Goal: Complete application form

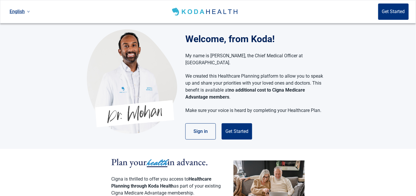
drag, startPoint x: 241, startPoint y: 125, endPoint x: 307, endPoint y: 132, distance: 66.9
click at [241, 125] on button "Get Started" at bounding box center [237, 131] width 30 height 16
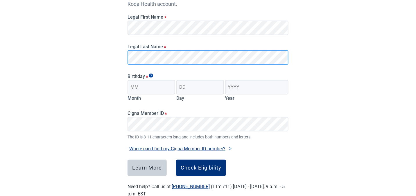
scroll to position [87, 0]
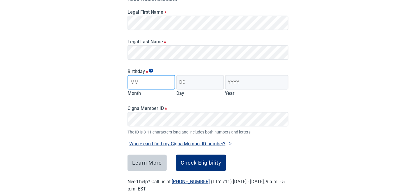
click at [143, 83] on input "Month" at bounding box center [151, 82] width 48 height 15
type input "07"
click at [195, 82] on input "Day" at bounding box center [200, 82] width 48 height 15
type input "04"
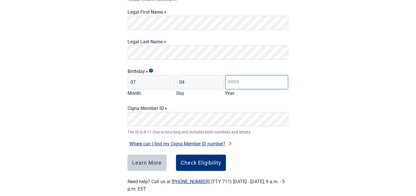
click at [243, 81] on input "Year" at bounding box center [256, 82] width 63 height 15
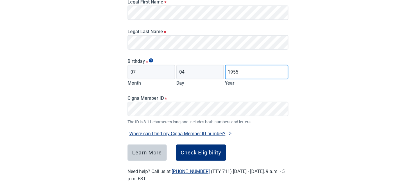
type input "1955"
click at [304, 97] on div "Have Questions about Healthcare Planning? Learn More Here English Sign in Check…" at bounding box center [208, 49] width 416 height 293
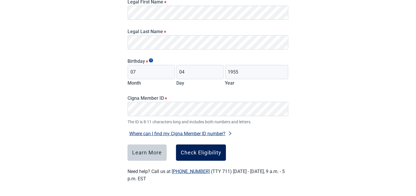
click at [213, 152] on div "Check Eligibility" at bounding box center [201, 153] width 41 height 6
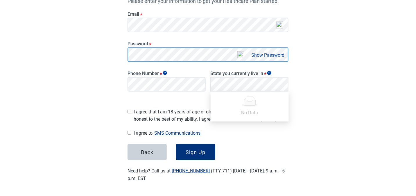
scroll to position [101, 0]
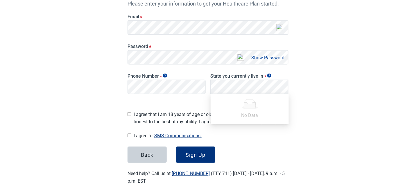
click at [261, 58] on button "Show Password" at bounding box center [267, 58] width 37 height 8
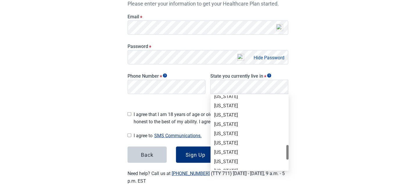
scroll to position [348, 0]
drag, startPoint x: 223, startPoint y: 151, endPoint x: 232, endPoint y: 148, distance: 9.4
click at [224, 151] on div "[US_STATE]" at bounding box center [249, 151] width 71 height 6
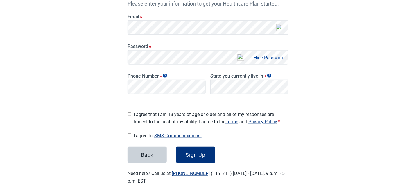
click at [129, 112] on input "I agree that I am 18 years of age or older and all of my responses are honest t…" at bounding box center [129, 114] width 4 height 4
checkbox input "true"
click at [130, 133] on input "I agree to SMS Communications." at bounding box center [129, 135] width 4 height 4
checkbox input "true"
click at [195, 152] on div "Sign Up" at bounding box center [196, 155] width 20 height 6
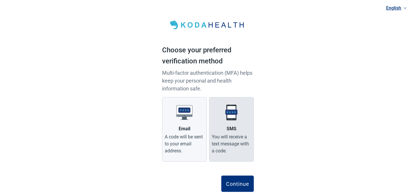
click at [233, 134] on div "You will receive a text message with a code." at bounding box center [231, 143] width 39 height 21
click at [0, 0] on input "SMS You will receive a text message with a code." at bounding box center [0, 0] width 0 height 0
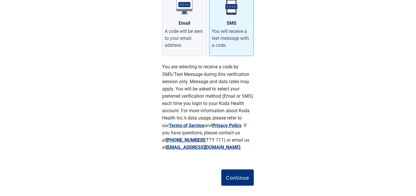
scroll to position [114, 0]
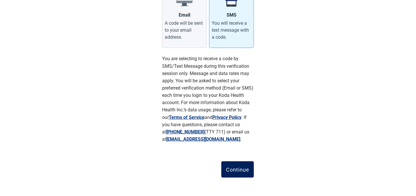
drag, startPoint x: 236, startPoint y: 170, endPoint x: 321, endPoint y: 154, distance: 86.6
click at [236, 170] on div "Continue" at bounding box center [237, 169] width 23 height 6
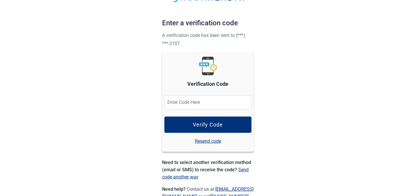
click at [183, 102] on input "Verification Code" at bounding box center [207, 102] width 87 height 15
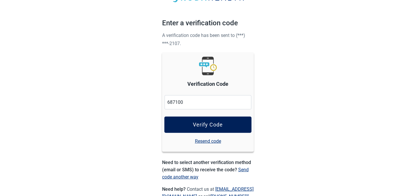
type input "687100"
drag, startPoint x: 202, startPoint y: 126, endPoint x: 249, endPoint y: 125, distance: 47.4
click at [202, 126] on div "Verify Code" at bounding box center [208, 125] width 30 height 6
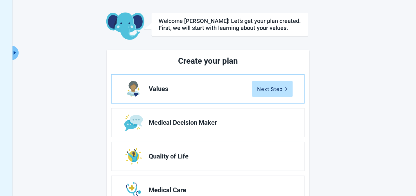
scroll to position [29, 0]
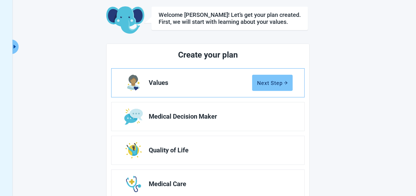
click at [283, 83] on div "Next Step" at bounding box center [272, 83] width 31 height 6
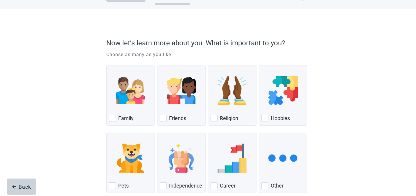
scroll to position [29, 0]
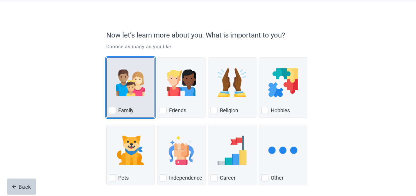
click at [113, 110] on div "Family, checkbox, not checked" at bounding box center [112, 110] width 7 height 7
click at [107, 57] on input "Family" at bounding box center [106, 57] width 0 height 0
checkbox input "true"
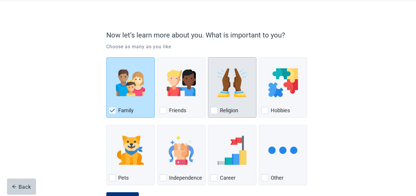
click at [214, 109] on div "Religion, checkbox, not checked" at bounding box center [214, 110] width 7 height 7
click at [208, 57] on input "Religion" at bounding box center [208, 57] width 0 height 0
checkbox input "true"
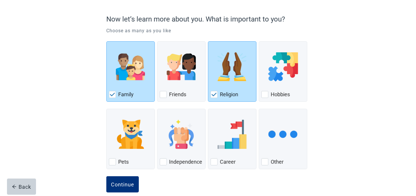
scroll to position [53, 0]
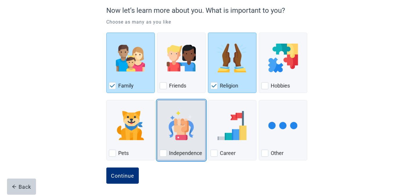
click at [162, 154] on div "Independence, checkbox, not checked" at bounding box center [163, 153] width 7 height 7
click at [157, 100] on input "Independence" at bounding box center [157, 100] width 0 height 0
checkbox input "true"
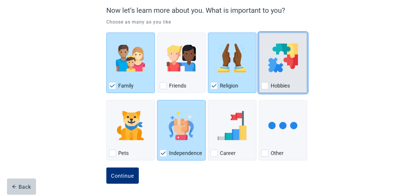
click at [266, 87] on div "Hobbies, checkbox, not checked" at bounding box center [264, 85] width 7 height 7
click at [259, 33] on input "Hobbies" at bounding box center [259, 33] width 0 height 0
checkbox input "true"
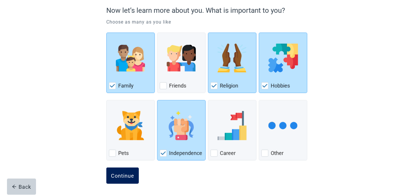
click at [120, 172] on div "Continue" at bounding box center [122, 175] width 23 height 6
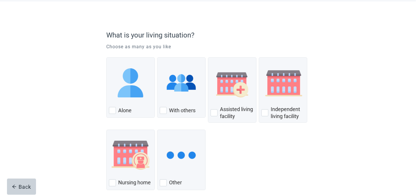
scroll to position [58, 0]
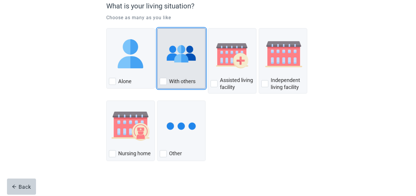
click at [165, 82] on div "With Others, checkbox, not checked" at bounding box center [163, 81] width 7 height 7
click at [157, 28] on input "With others" at bounding box center [157, 28] width 0 height 0
checkbox input "true"
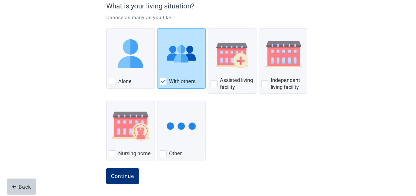
drag, startPoint x: 125, startPoint y: 177, endPoint x: 157, endPoint y: 177, distance: 31.9
click at [126, 177] on div "Continue" at bounding box center [122, 176] width 23 height 6
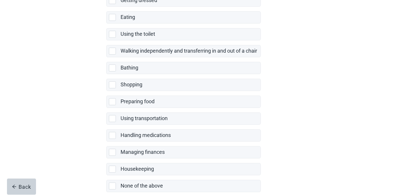
scroll to position [123, 0]
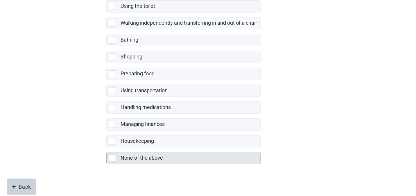
click at [114, 157] on div "None of the above, checkbox, not selected" at bounding box center [112, 157] width 7 height 7
click at [107, 148] on input "None of the above" at bounding box center [106, 147] width 0 height 0
checkbox input "true"
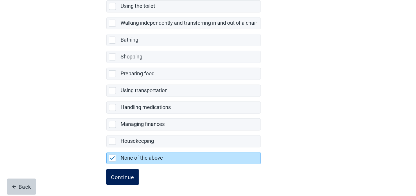
click at [129, 174] on div "Continue" at bounding box center [122, 177] width 23 height 6
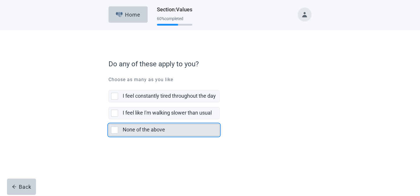
click at [114, 131] on div "None of the above, checkbox, not selected" at bounding box center [114, 129] width 7 height 7
click at [109, 119] on input "None of the above" at bounding box center [109, 119] width 0 height 0
checkbox input "true"
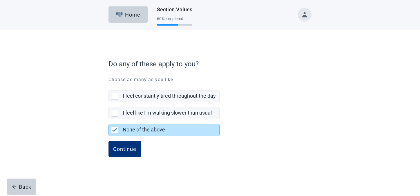
drag, startPoint x: 125, startPoint y: 148, endPoint x: 148, endPoint y: 146, distance: 23.3
click at [126, 148] on div "Continue" at bounding box center [124, 149] width 23 height 6
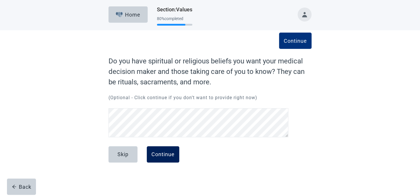
click at [162, 153] on div "Continue" at bounding box center [163, 154] width 23 height 6
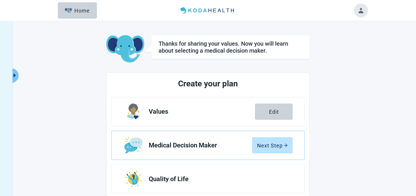
scroll to position [29, 0]
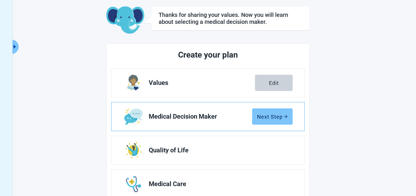
click at [276, 116] on div "Next Step" at bounding box center [272, 117] width 31 height 6
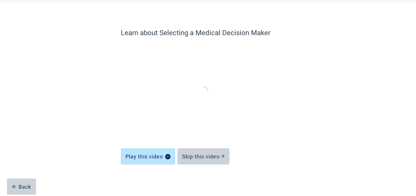
scroll to position [28, 0]
click at [211, 157] on div "Skip this video" at bounding box center [203, 157] width 43 height 6
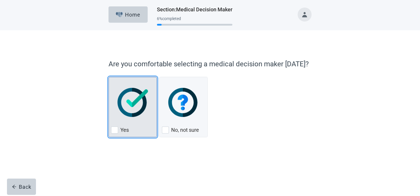
click at [132, 107] on img "Yes, checkbox, not checked" at bounding box center [133, 102] width 30 height 29
click at [109, 77] on input "Yes" at bounding box center [109, 77] width 0 height 0
checkbox input "true"
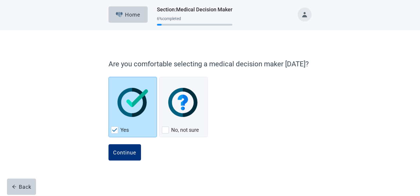
drag, startPoint x: 130, startPoint y: 152, endPoint x: 219, endPoint y: 158, distance: 89.9
click at [130, 152] on div "Continue" at bounding box center [124, 152] width 23 height 6
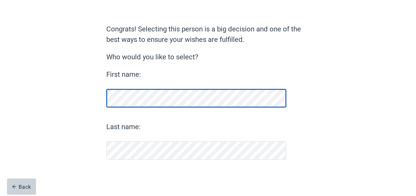
scroll to position [32, 0]
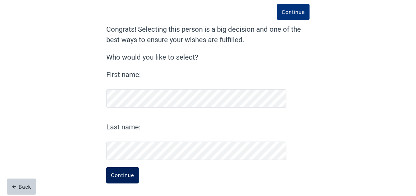
drag, startPoint x: 118, startPoint y: 177, endPoint x: 139, endPoint y: 175, distance: 20.7
click at [118, 177] on div "Continue" at bounding box center [122, 175] width 23 height 6
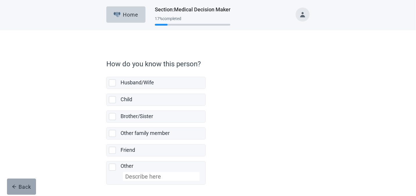
click at [27, 186] on div "Back" at bounding box center [21, 187] width 19 height 6
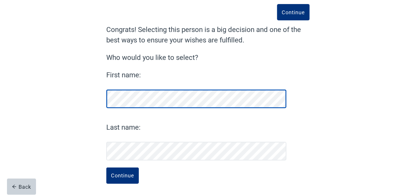
scroll to position [32, 0]
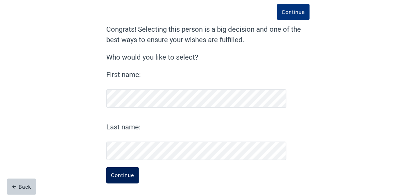
click at [126, 175] on div "Continue" at bounding box center [122, 175] width 23 height 6
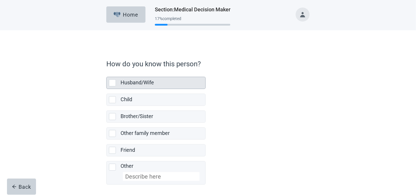
click at [113, 83] on div "Husband/Wife, checkbox, not selected" at bounding box center [112, 82] width 7 height 7
click at [107, 72] on input "Husband/Wife" at bounding box center [106, 72] width 0 height 0
checkbox input "true"
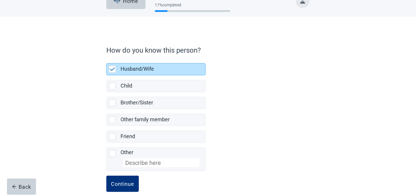
scroll to position [21, 0]
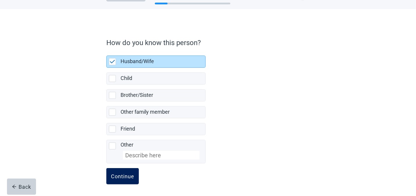
click at [127, 176] on div "Continue" at bounding box center [122, 176] width 23 height 6
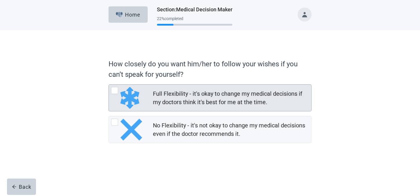
click at [116, 93] on div "Full Flexibility - it's okay to change my medical decisions if my doctors think…" at bounding box center [114, 90] width 7 height 7
click at [109, 85] on input "Full Flexibility - it's okay to change my medical decisions if my doctors think…" at bounding box center [109, 84] width 0 height 0
radio input "true"
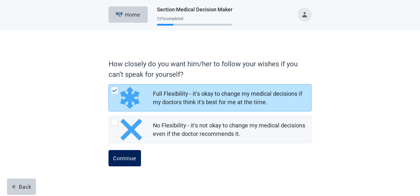
click at [128, 158] on div "Continue" at bounding box center [124, 158] width 23 height 6
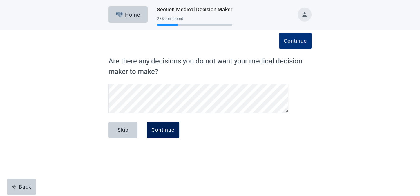
click at [171, 128] on div "Continue" at bounding box center [163, 130] width 23 height 6
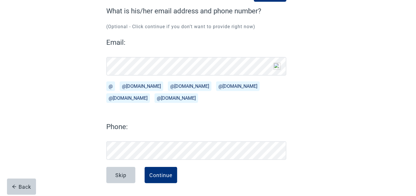
scroll to position [50, 0]
click at [127, 88] on button "@[DOMAIN_NAME]" at bounding box center [142, 87] width 44 height 10
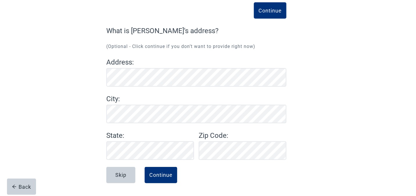
scroll to position [30, 0]
click at [316, 110] on div "Continue What is [PERSON_NAME]'s address? (Optional - Click continue if you don…" at bounding box center [208, 104] width 244 height 184
click at [166, 176] on div "Continue" at bounding box center [160, 175] width 23 height 6
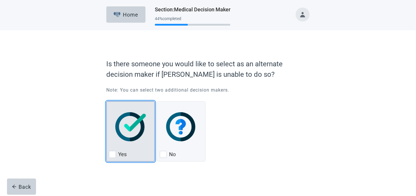
click at [132, 125] on img "Yes, checkbox, not checked" at bounding box center [130, 126] width 30 height 29
click at [107, 101] on input "Yes" at bounding box center [106, 101] width 0 height 0
checkbox input "true"
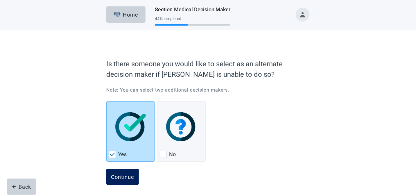
click at [119, 176] on div "Continue" at bounding box center [122, 177] width 23 height 6
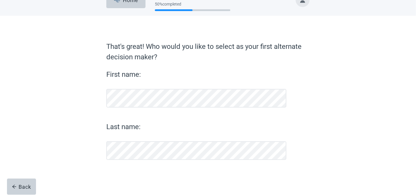
scroll to position [14, 0]
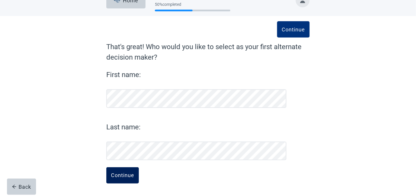
click at [125, 176] on div "Continue" at bounding box center [122, 175] width 23 height 6
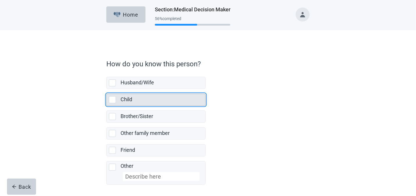
click at [114, 100] on div "Child, checkbox, not selected" at bounding box center [112, 99] width 7 height 7
click at [107, 89] on input "Child" at bounding box center [106, 89] width 0 height 0
checkbox input "true"
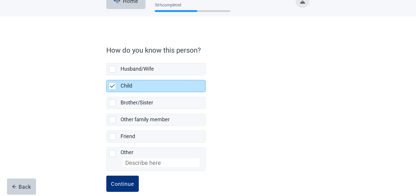
scroll to position [21, 0]
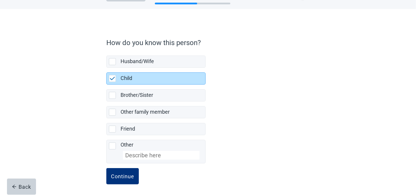
drag, startPoint x: 121, startPoint y: 175, endPoint x: 150, endPoint y: 175, distance: 29.6
click at [121, 175] on div "Continue" at bounding box center [122, 176] width 23 height 6
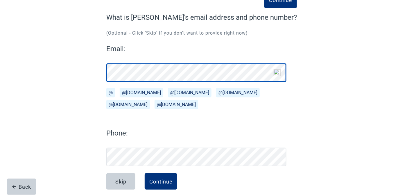
scroll to position [50, 0]
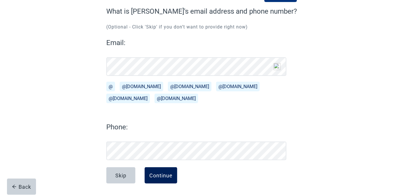
click at [166, 176] on div "Continue" at bounding box center [160, 175] width 23 height 6
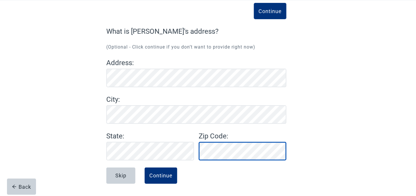
scroll to position [30, 0]
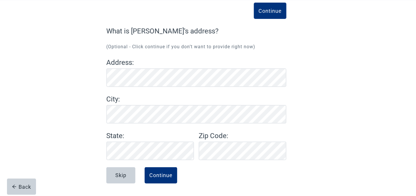
drag, startPoint x: 165, startPoint y: 175, endPoint x: 180, endPoint y: 169, distance: 16.2
click at [165, 175] on div "Continue" at bounding box center [160, 175] width 23 height 6
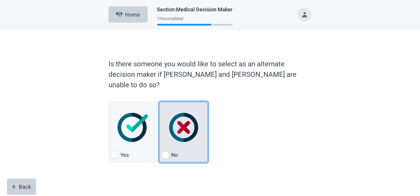
click at [184, 126] on img "No, checkbox, not checked" at bounding box center [183, 127] width 29 height 29
click at [160, 102] on input "No" at bounding box center [159, 102] width 0 height 0
checkbox input "true"
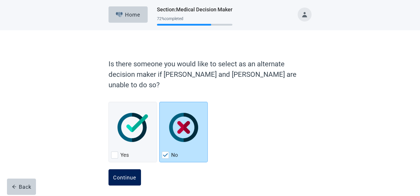
click at [132, 174] on div "Continue" at bounding box center [124, 177] width 23 height 6
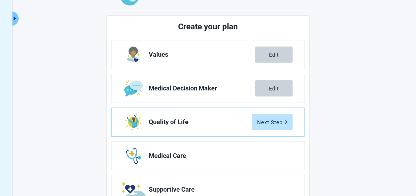
scroll to position [58, 0]
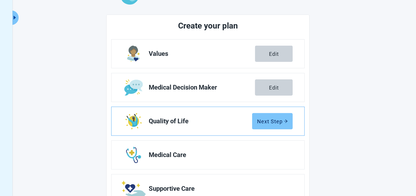
click at [269, 119] on div "Next Step" at bounding box center [272, 121] width 31 height 6
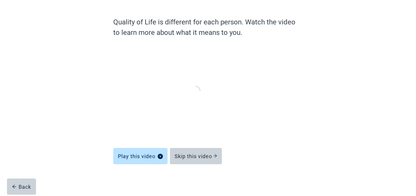
scroll to position [38, 0]
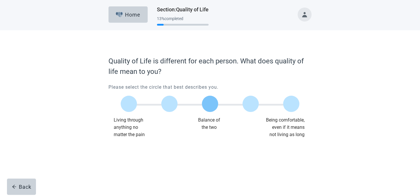
click at [212, 109] on label "Main content" at bounding box center [210, 104] width 16 height 16
click at [210, 104] on input "Quality of life scale: 50 out of 100. Balance of the two" at bounding box center [210, 104] width 0 height 0
click at [132, 151] on div "Continue" at bounding box center [124, 150] width 23 height 6
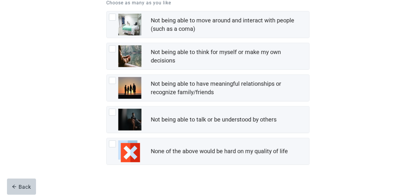
scroll to position [58, 0]
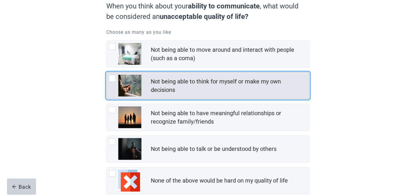
click at [131, 88] on img "Not being able to think for myself or make my own decisions, checkbox, not chec…" at bounding box center [129, 86] width 23 height 22
click at [107, 72] on input "Not being able to think for myself or make my own decisions" at bounding box center [106, 72] width 0 height 0
checkbox input "true"
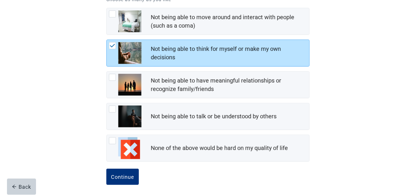
scroll to position [91, 0]
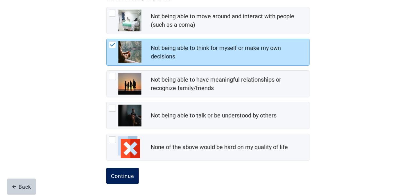
click at [129, 179] on button "Continue" at bounding box center [122, 176] width 33 height 16
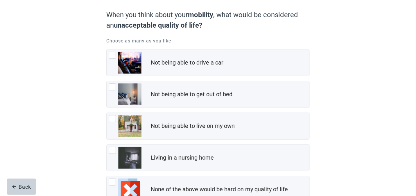
scroll to position [58, 0]
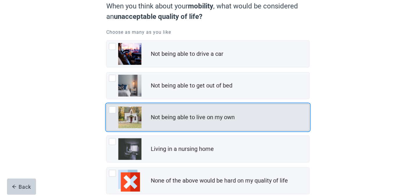
click at [146, 122] on div "Not being able to live on my own" at bounding box center [208, 117] width 203 height 26
click at [107, 104] on input "Not being able to live on my own" at bounding box center [106, 104] width 0 height 0
checkbox input "true"
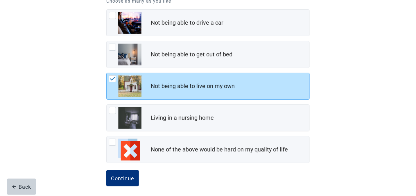
scroll to position [91, 0]
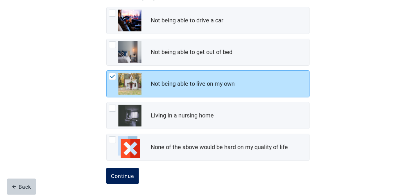
drag, startPoint x: 128, startPoint y: 176, endPoint x: 137, endPoint y: 175, distance: 8.7
click at [129, 176] on div "Continue" at bounding box center [122, 176] width 23 height 6
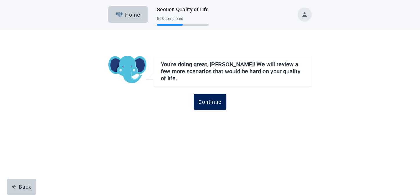
click at [211, 99] on div "Continue" at bounding box center [210, 102] width 23 height 6
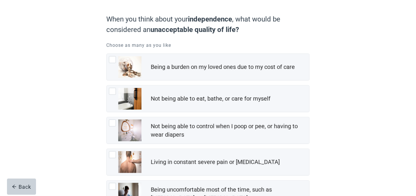
scroll to position [58, 0]
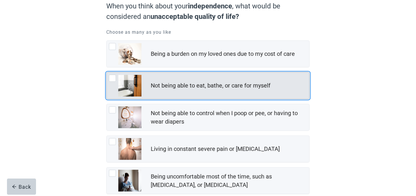
click at [154, 88] on div "Not being able to eat, bathe, or care for myself" at bounding box center [211, 85] width 120 height 8
click at [107, 72] on input "Not being able to eat, bathe, or care for myself" at bounding box center [106, 72] width 0 height 0
checkbox input "true"
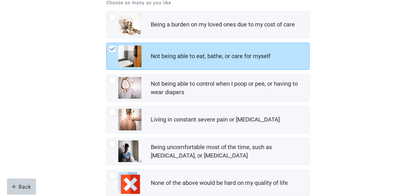
scroll to position [116, 0]
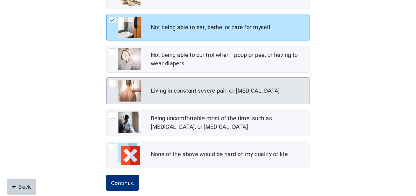
click at [176, 94] on div "Living in constant severe pain or [MEDICAL_DATA]" at bounding box center [215, 91] width 129 height 8
click at [107, 78] on input "Living in constant severe pain or [MEDICAL_DATA]" at bounding box center [106, 77] width 0 height 0
checkbox input "true"
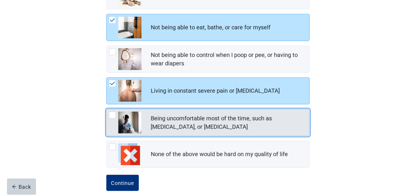
click at [173, 121] on div "Being uncomfortable most of the time, such as [MEDICAL_DATA], or [MEDICAL_DATA]" at bounding box center [228, 122] width 155 height 17
click at [107, 109] on input "Being uncomfortable most of the time, such as [MEDICAL_DATA], or [MEDICAL_DATA]" at bounding box center [106, 109] width 0 height 0
checkbox input "true"
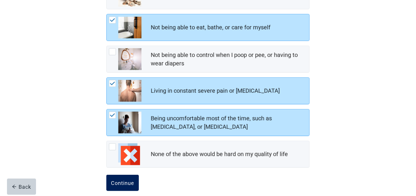
click at [127, 181] on div "Continue" at bounding box center [122, 183] width 23 height 6
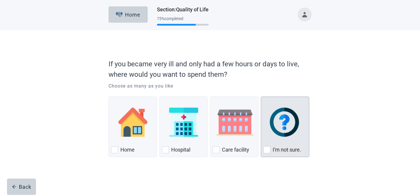
click at [279, 130] on img "I'm not sure., checkbox, not checked" at bounding box center [285, 121] width 30 height 29
click at [261, 97] on input "I'm not sure." at bounding box center [261, 96] width 0 height 0
checkbox input "true"
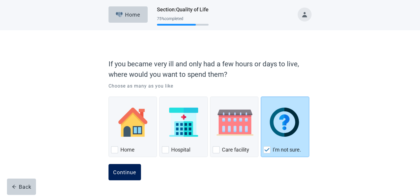
click at [130, 170] on div "Continue" at bounding box center [124, 172] width 23 height 6
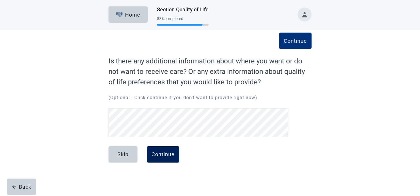
click at [162, 157] on div "Continue" at bounding box center [163, 154] width 23 height 6
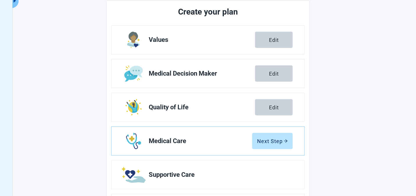
scroll to position [87, 0]
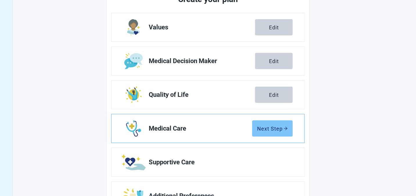
click at [280, 128] on div "Next Step" at bounding box center [272, 128] width 31 height 6
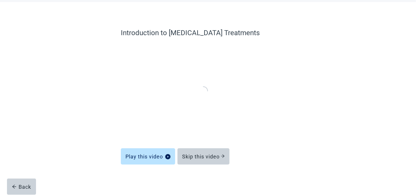
scroll to position [28, 0]
click at [312, 110] on div "Introduction to [MEDICAL_DATA] Treatments Play this video Skip this video Back" at bounding box center [208, 105] width 244 height 182
click at [217, 158] on div "Skip this video" at bounding box center [203, 157] width 43 height 6
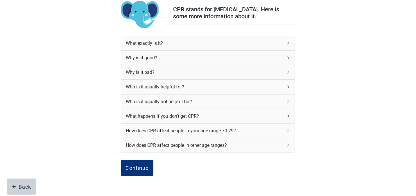
scroll to position [57, 0]
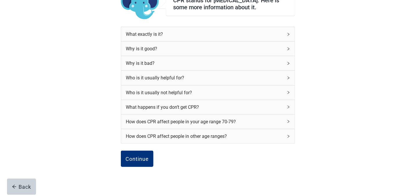
click at [181, 94] on div "Who is it usually not helpful for?" at bounding box center [204, 92] width 157 height 7
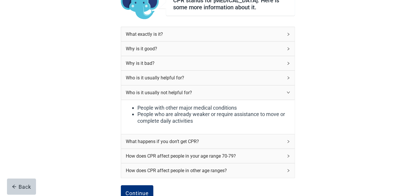
click at [184, 95] on div "Who is it usually not helpful for?" at bounding box center [204, 92] width 157 height 7
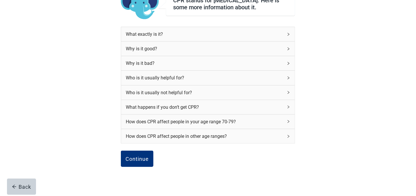
click at [175, 81] on div "Who is it usually helpful for?" at bounding box center [204, 77] width 157 height 7
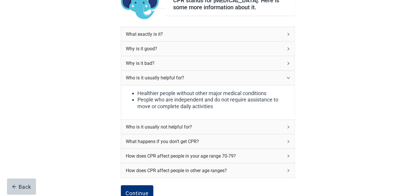
click at [179, 81] on div "Who is it usually helpful for?" at bounding box center [204, 77] width 157 height 7
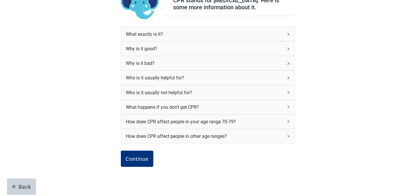
click at [151, 67] on div "Why is it bad?" at bounding box center [204, 63] width 157 height 7
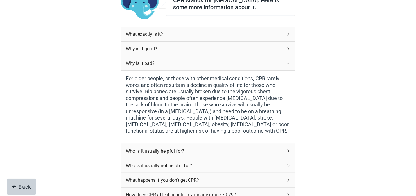
click at [135, 65] on div "Why is it bad?" at bounding box center [204, 63] width 157 height 7
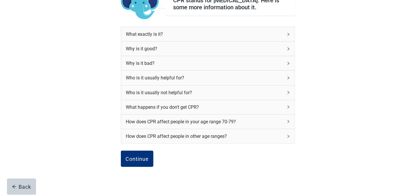
click at [144, 52] on div "Why is it good?" at bounding box center [204, 48] width 157 height 7
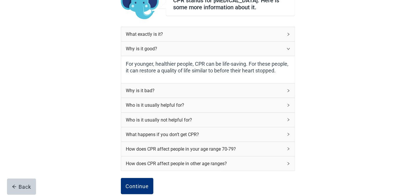
click at [136, 49] on div "Why is it good?" at bounding box center [204, 48] width 157 height 7
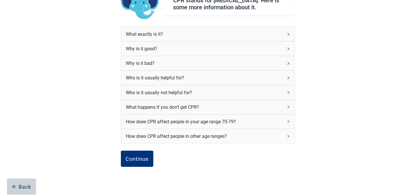
click at [179, 108] on div "What happens if you don’t get CPR?" at bounding box center [204, 106] width 157 height 7
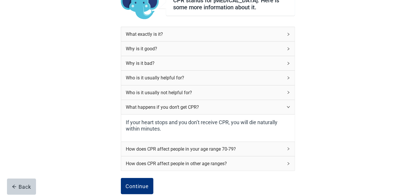
click at [168, 109] on div "What happens if you don’t get CPR?" at bounding box center [204, 106] width 157 height 7
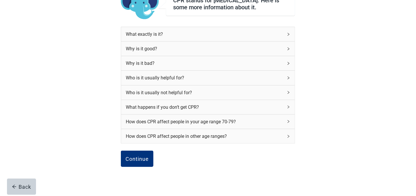
click at [175, 124] on div "How does CPR affect people in your age range 70-79?" at bounding box center [204, 121] width 157 height 7
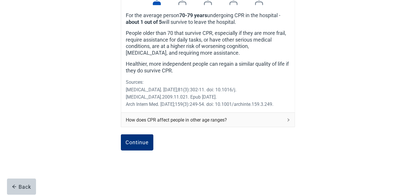
scroll to position [231, 0]
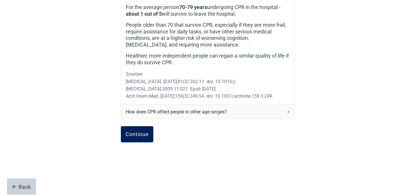
click at [140, 136] on div "Continue" at bounding box center [136, 134] width 23 height 6
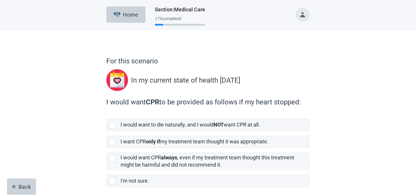
scroll to position [24, 0]
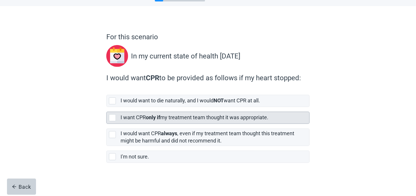
click at [114, 118] on div "[object Object], checkbox, not selected" at bounding box center [112, 117] width 7 height 7
click at [107, 107] on input "I want CPR only if my treatment team thought it was appropriate." at bounding box center [106, 107] width 0 height 0
checkbox input "true"
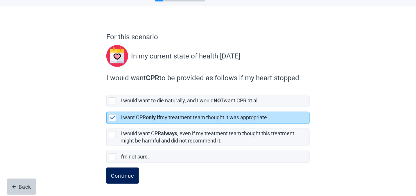
drag, startPoint x: 121, startPoint y: 177, endPoint x: 134, endPoint y: 177, distance: 13.4
click at [121, 177] on div "Continue" at bounding box center [122, 175] width 23 height 6
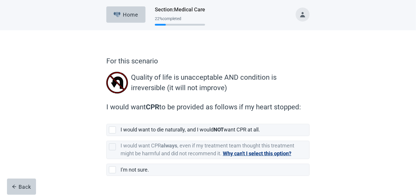
scroll to position [13, 0]
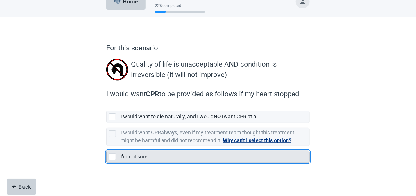
click at [114, 157] on div "I'm not sure., checkbox, not selected" at bounding box center [112, 156] width 7 height 7
click at [107, 146] on input "I'm not sure." at bounding box center [106, 146] width 0 height 0
checkbox input "true"
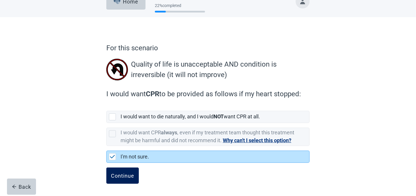
click at [124, 174] on div "Continue" at bounding box center [122, 175] width 23 height 6
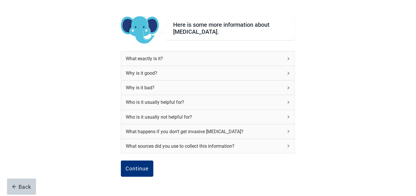
scroll to position [42, 0]
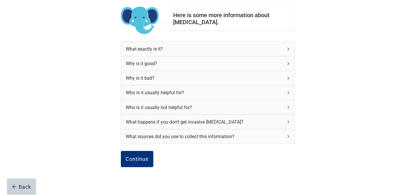
click at [148, 63] on div "Why is it good?" at bounding box center [204, 63] width 157 height 7
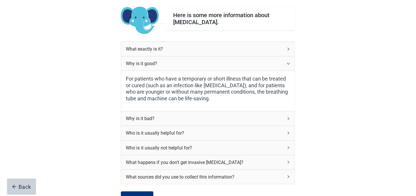
click at [146, 63] on div "Why is it good?" at bounding box center [204, 63] width 157 height 7
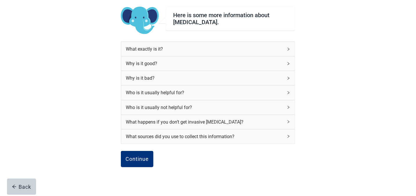
drag, startPoint x: 148, startPoint y: 79, endPoint x: 214, endPoint y: 87, distance: 66.4
click at [150, 79] on div "Why is it bad?" at bounding box center [204, 77] width 157 height 7
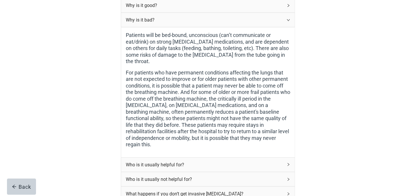
scroll to position [129, 0]
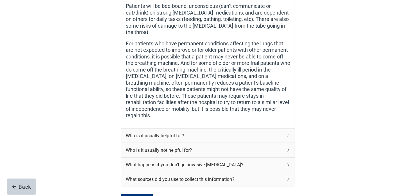
click at [166, 132] on div "Who is it usually helpful for?" at bounding box center [204, 135] width 157 height 7
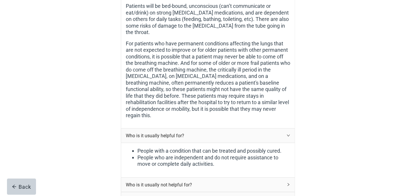
scroll to position [71, 0]
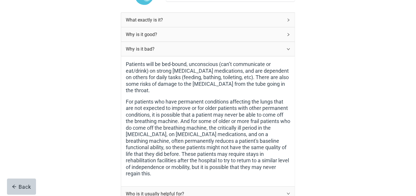
click at [150, 50] on div "Why is it bad?" at bounding box center [204, 48] width 157 height 7
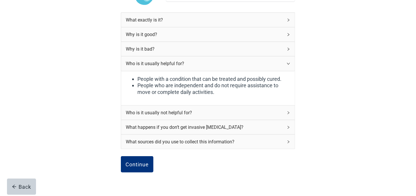
click at [176, 64] on div "Who is it usually helpful for?" at bounding box center [204, 63] width 157 height 7
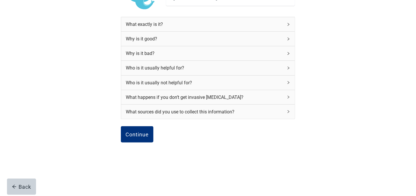
scroll to position [66, 0]
click at [180, 82] on div "Who is it usually not helpful for?" at bounding box center [204, 83] width 157 height 7
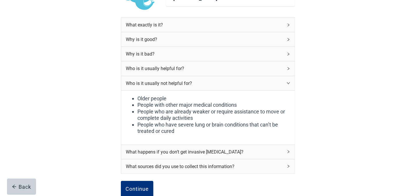
click at [186, 82] on div "Who is it usually not helpful for?" at bounding box center [204, 83] width 157 height 7
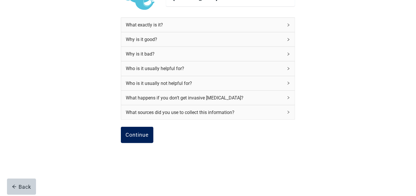
click at [138, 134] on div "Continue" at bounding box center [136, 135] width 23 height 6
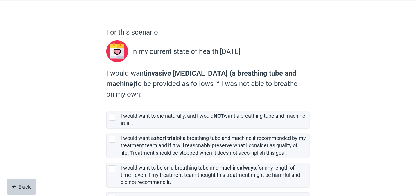
scroll to position [58, 0]
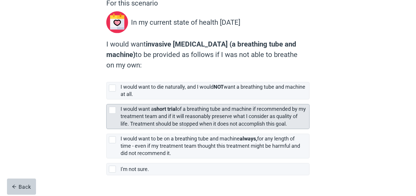
click at [111, 110] on div "[object Object], checkbox, not selected" at bounding box center [112, 110] width 7 height 7
click at [107, 100] on input "I would want a short trial of a breathing tube and machine if recommended by my…" at bounding box center [106, 99] width 0 height 0
checkbox input "true"
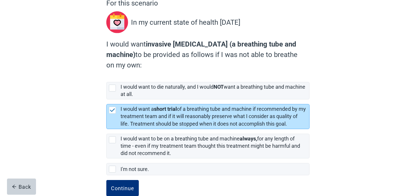
scroll to position [70, 0]
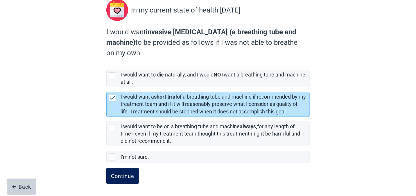
click at [131, 176] on div "Continue" at bounding box center [122, 176] width 23 height 6
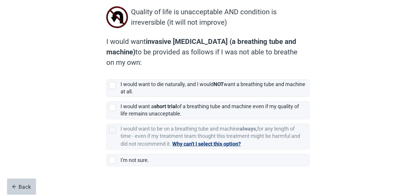
scroll to position [69, 0]
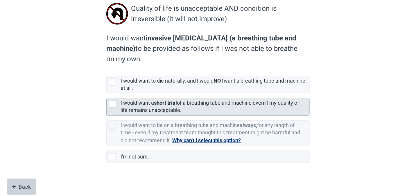
click at [114, 105] on div "[object Object], checkbox, not selected" at bounding box center [112, 103] width 7 height 7
click at [107, 94] on input "I would want a short trial of a breathing tube and machine even if my quality o…" at bounding box center [106, 93] width 0 height 0
checkbox input "true"
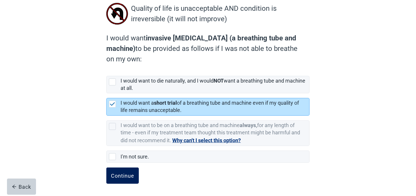
click at [127, 174] on div "Continue" at bounding box center [122, 175] width 23 height 6
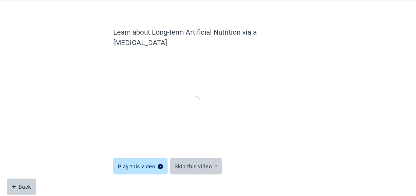
scroll to position [28, 0]
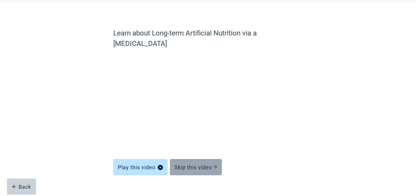
click at [209, 164] on div "Skip this video" at bounding box center [196, 167] width 43 height 6
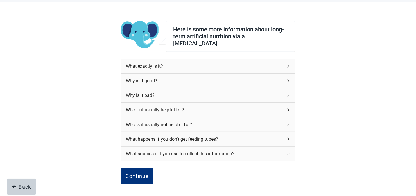
scroll to position [57, 0]
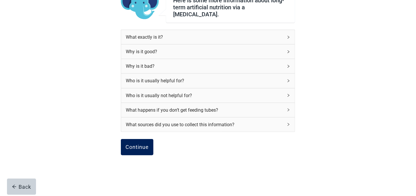
click at [141, 144] on div "Continue" at bounding box center [136, 147] width 23 height 6
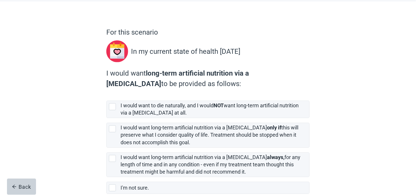
scroll to position [58, 0]
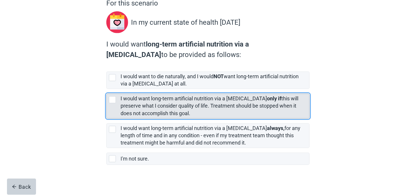
click at [114, 100] on div "[object Object], checkbox, not selected" at bounding box center [112, 99] width 7 height 7
click at [107, 89] on input "I would want long-term artificial nutrition via a [MEDICAL_DATA] only if this w…" at bounding box center [106, 89] width 0 height 0
checkbox input "true"
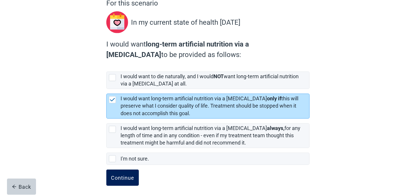
click at [127, 178] on div "Continue" at bounding box center [122, 178] width 23 height 6
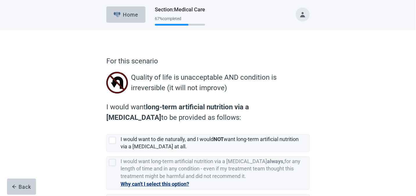
scroll to position [29, 0]
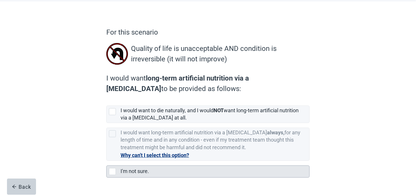
click at [113, 171] on div "I'm not sure., checkbox, not selected" at bounding box center [112, 171] width 7 height 7
click at [107, 161] on input "I'm not sure." at bounding box center [106, 161] width 0 height 0
checkbox input "true"
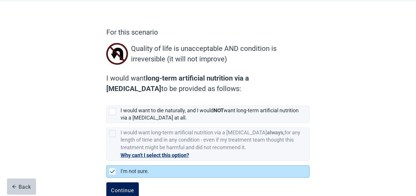
drag, startPoint x: 130, startPoint y: 188, endPoint x: 137, endPoint y: 188, distance: 6.4
click at [131, 188] on div "Continue" at bounding box center [122, 190] width 23 height 6
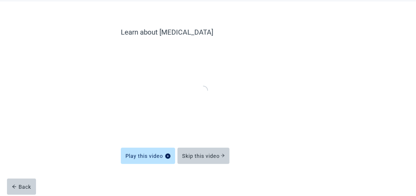
scroll to position [28, 0]
drag, startPoint x: 209, startPoint y: 156, endPoint x: 282, endPoint y: 153, distance: 72.9
click at [209, 156] on div "Skip this video" at bounding box center [203, 157] width 43 height 6
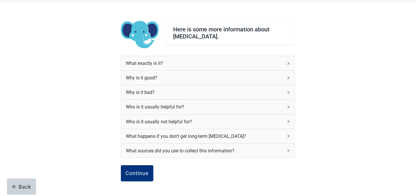
drag, startPoint x: 143, startPoint y: 174, endPoint x: 174, endPoint y: 176, distance: 30.8
click at [144, 174] on div "Continue" at bounding box center [136, 173] width 23 height 6
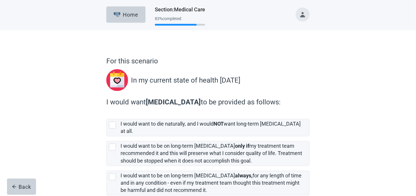
scroll to position [29, 0]
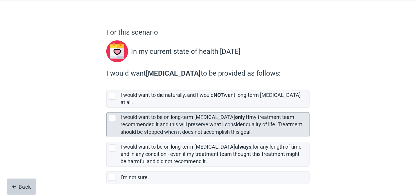
click at [112, 115] on div "[object Object], checkbox, not selected" at bounding box center [112, 118] width 7 height 7
click at [107, 108] on input "I would want to be on long-term [MEDICAL_DATA] only if my treatment team recomm…" at bounding box center [106, 107] width 0 height 0
checkbox input "true"
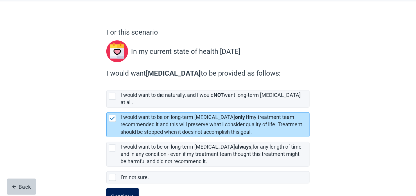
click at [128, 193] on div "Continue" at bounding box center [122, 196] width 23 height 6
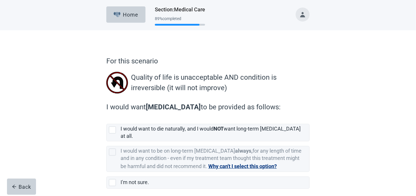
scroll to position [20, 0]
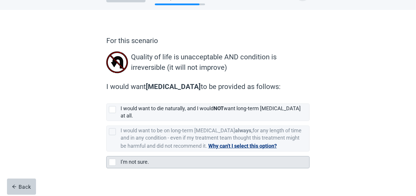
click at [114, 159] on div "I'm not sure., checkbox, not selected" at bounding box center [112, 162] width 7 height 7
click at [107, 152] on input "I'm not sure." at bounding box center [106, 151] width 0 height 0
checkbox input "true"
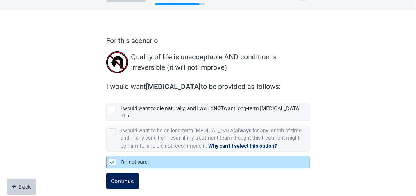
click at [120, 178] on div "Continue" at bounding box center [122, 181] width 23 height 6
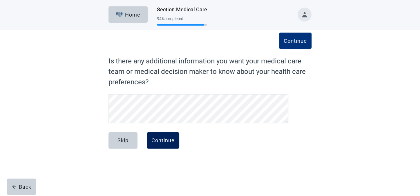
drag, startPoint x: 161, startPoint y: 139, endPoint x: 176, endPoint y: 139, distance: 14.8
click at [162, 139] on div "Continue" at bounding box center [163, 140] width 23 height 6
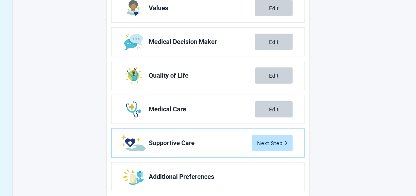
scroll to position [112, 0]
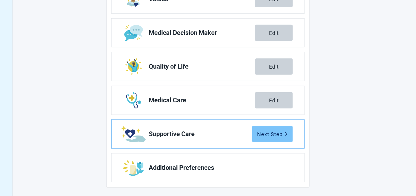
click at [271, 135] on div "Next Step" at bounding box center [272, 134] width 31 height 6
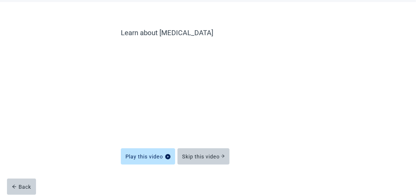
scroll to position [28, 0]
click at [208, 157] on div "Skip this video" at bounding box center [203, 157] width 43 height 6
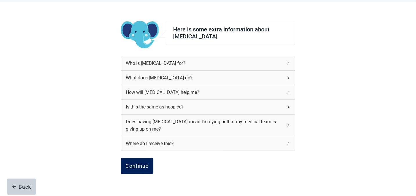
click at [141, 166] on div "Continue" at bounding box center [136, 166] width 23 height 6
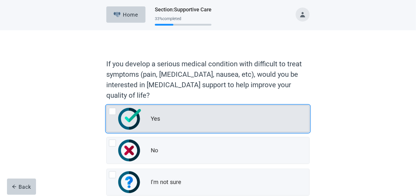
click at [123, 115] on img "Yes, radio button, not checked" at bounding box center [129, 119] width 23 height 22
click at [107, 105] on input "Yes" at bounding box center [106, 105] width 0 height 0
radio input "true"
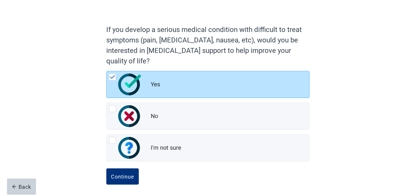
scroll to position [35, 0]
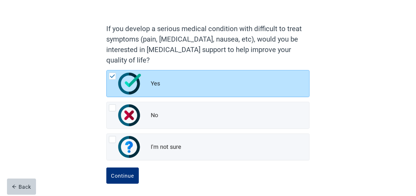
drag, startPoint x: 123, startPoint y: 175, endPoint x: 144, endPoint y: 169, distance: 21.3
click at [124, 175] on div "Continue" at bounding box center [122, 175] width 23 height 6
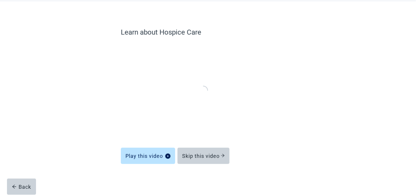
scroll to position [28, 0]
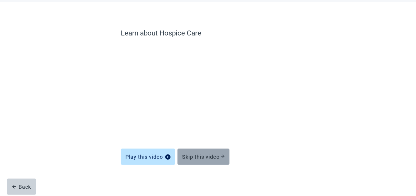
click at [211, 158] on div "Skip this video" at bounding box center [203, 157] width 43 height 6
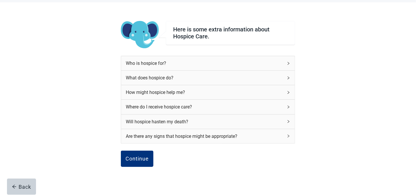
click at [159, 64] on div "Who is hospice for?" at bounding box center [204, 63] width 157 height 7
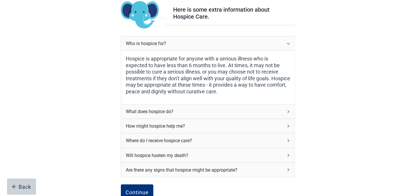
scroll to position [57, 0]
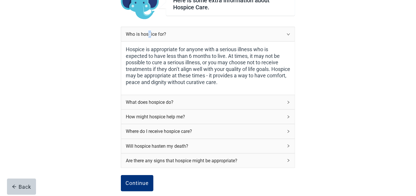
click at [149, 36] on div "Who is hospice for?" at bounding box center [204, 33] width 157 height 7
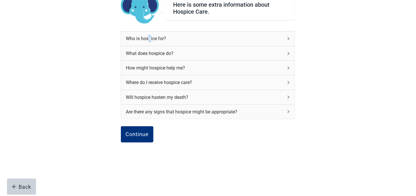
scroll to position [52, 0]
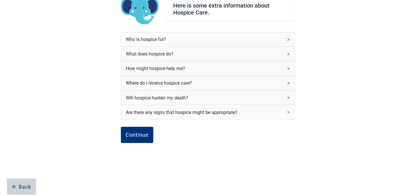
drag, startPoint x: 149, startPoint y: 36, endPoint x: 150, endPoint y: 53, distance: 16.8
click at [150, 53] on div "What does hospice do?" at bounding box center [204, 53] width 157 height 7
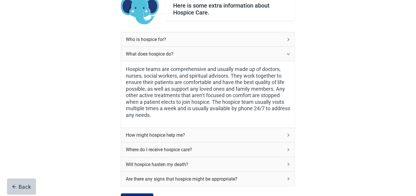
scroll to position [81, 0]
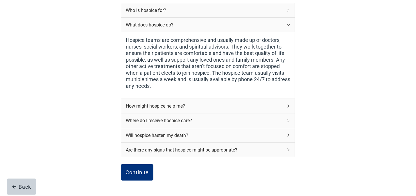
click at [146, 23] on div "What does hospice do?" at bounding box center [204, 24] width 157 height 7
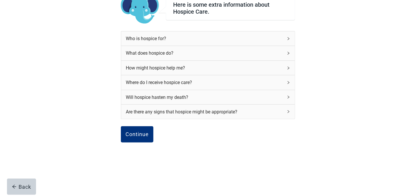
scroll to position [52, 0]
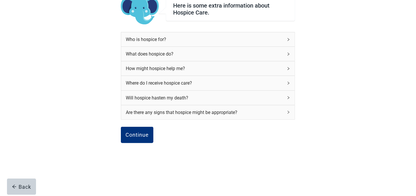
click at [172, 68] on div "How might hospice help me?" at bounding box center [204, 68] width 157 height 7
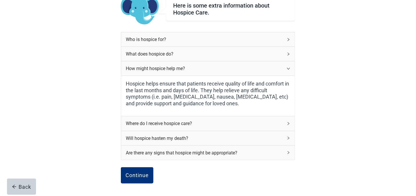
click at [178, 66] on div "How might hospice help me?" at bounding box center [204, 68] width 157 height 7
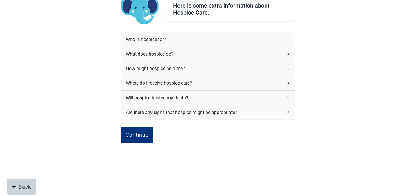
click at [169, 98] on div "Will hospice hasten my death?" at bounding box center [204, 97] width 157 height 7
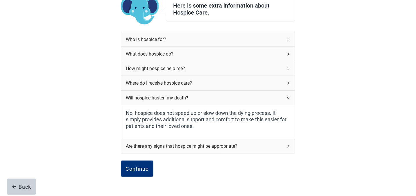
drag, startPoint x: 171, startPoint y: 98, endPoint x: 177, endPoint y: 99, distance: 6.3
click at [171, 98] on div "Will hospice hasten my death?" at bounding box center [204, 97] width 157 height 7
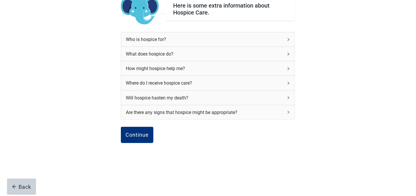
click at [191, 112] on div "Are there any signs that hospice might be appropriate?" at bounding box center [204, 112] width 157 height 7
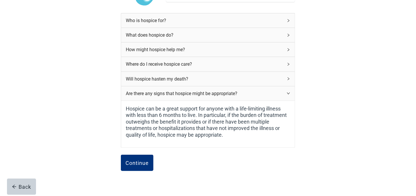
scroll to position [81, 0]
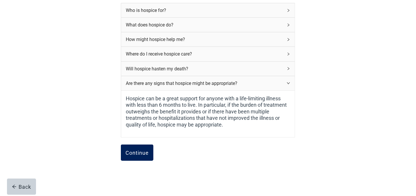
click at [143, 153] on div "Continue" at bounding box center [136, 153] width 23 height 6
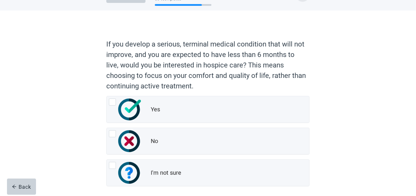
scroll to position [29, 0]
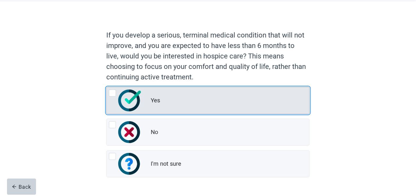
click at [130, 100] on img "Yes, radio button, not checked" at bounding box center [129, 100] width 23 height 22
click at [107, 87] on input "Yes" at bounding box center [106, 87] width 0 height 0
radio input "true"
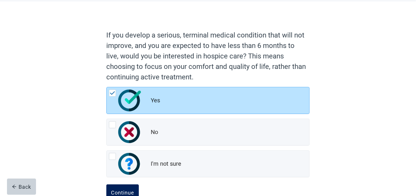
click at [131, 189] on div "Continue" at bounding box center [122, 192] width 23 height 6
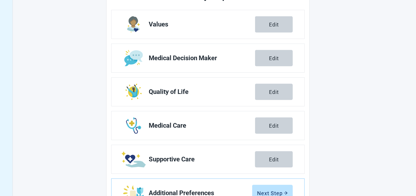
scroll to position [112, 0]
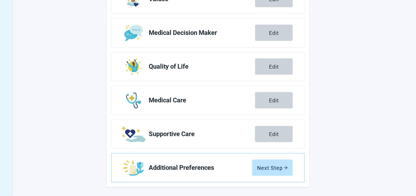
drag, startPoint x: 271, startPoint y: 166, endPoint x: 328, endPoint y: 115, distance: 76.7
click at [271, 166] on div "Next Step" at bounding box center [272, 168] width 31 height 6
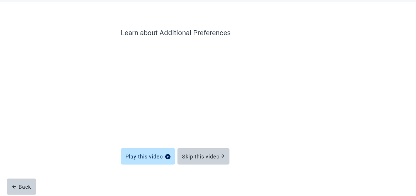
scroll to position [28, 0]
click at [212, 157] on div "Skip this video" at bounding box center [203, 157] width 43 height 6
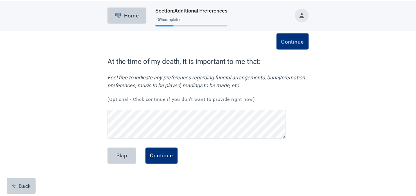
scroll to position [11, 0]
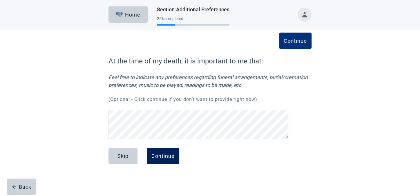
click at [163, 153] on div "Continue" at bounding box center [163, 156] width 23 height 6
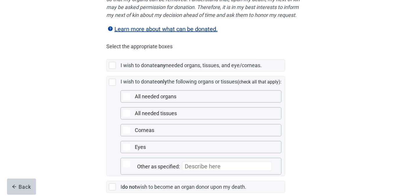
scroll to position [116, 0]
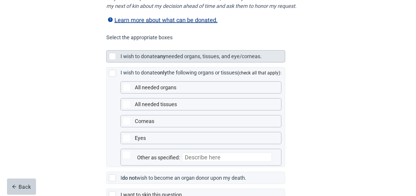
click at [114, 60] on div "Main content" at bounding box center [112, 56] width 7 height 7
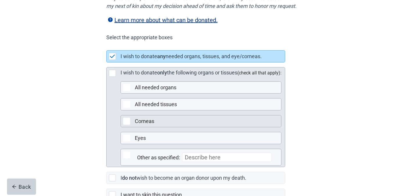
scroll to position [145, 0]
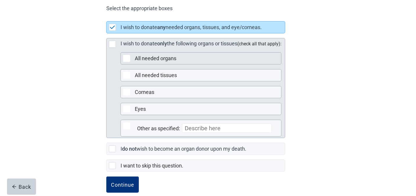
click at [128, 62] on div "Main content" at bounding box center [126, 58] width 7 height 7
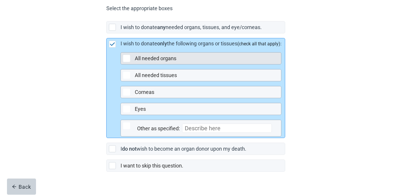
click at [125, 62] on div "Main content" at bounding box center [126, 58] width 7 height 7
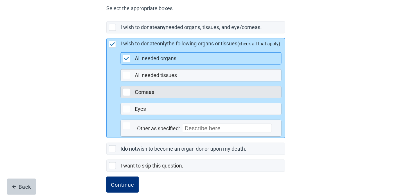
scroll to position [161, 0]
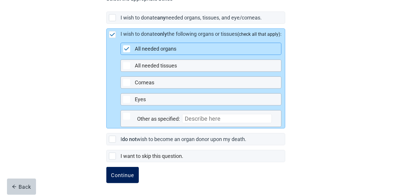
click at [127, 176] on div "Continue" at bounding box center [122, 175] width 23 height 6
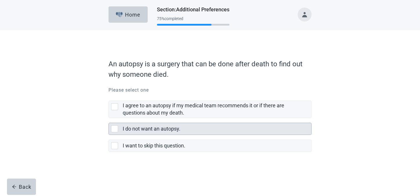
click at [115, 131] on div "I do not want an autopsy., checkbox, not selected" at bounding box center [114, 128] width 7 height 7
click at [109, 118] on input "I do not want an autopsy." at bounding box center [109, 118] width 0 height 0
checkbox input "true"
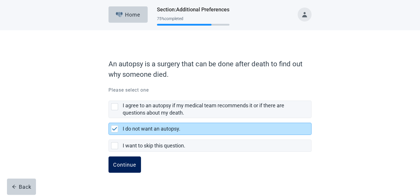
click at [128, 164] on div "Continue" at bounding box center [124, 164] width 23 height 6
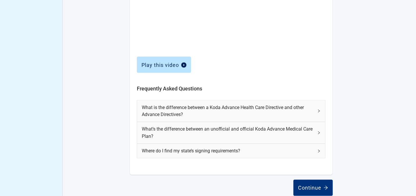
scroll to position [254, 0]
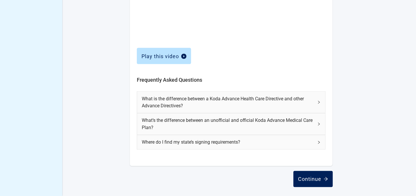
click at [316, 179] on div "Continue" at bounding box center [313, 179] width 30 height 6
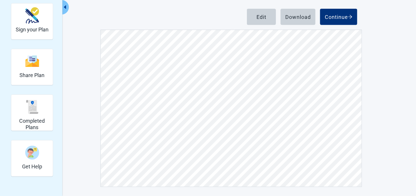
scroll to position [5011, 0]
click at [298, 16] on div "Download" at bounding box center [298, 17] width 26 height 6
click at [336, 16] on div "Continue" at bounding box center [339, 17] width 28 height 6
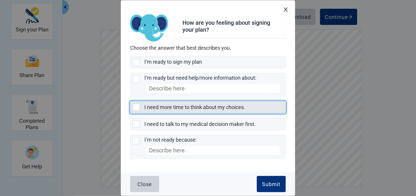
click at [134, 109] on div "I need more time to think about my choices., checkbox, not selected" at bounding box center [136, 107] width 7 height 7
click at [130, 101] on input "I need more time to think about my choices." at bounding box center [130, 101] width 0 height 0
checkbox input "true"
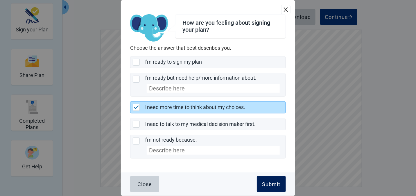
click at [276, 186] on div "Submit" at bounding box center [271, 184] width 18 height 6
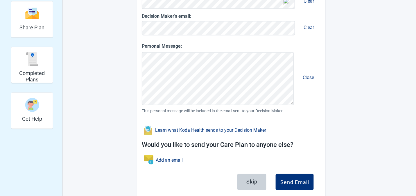
scroll to position [131, 0]
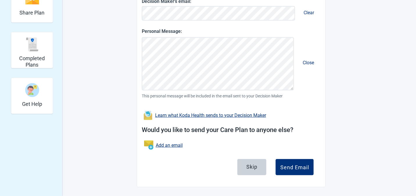
drag, startPoint x: 250, startPoint y: 165, endPoint x: 372, endPoint y: 99, distance: 138.9
click at [250, 165] on div "Skip" at bounding box center [251, 167] width 11 height 6
